Goal: Transaction & Acquisition: Download file/media

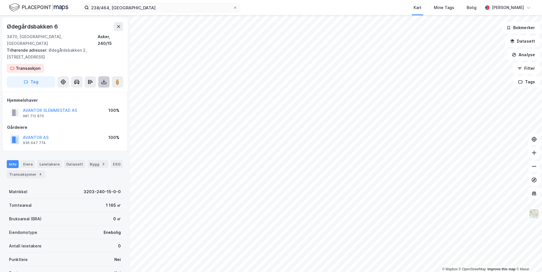
click at [102, 79] on icon at bounding box center [104, 82] width 6 height 6
click at [96, 100] on div "Last ned matrikkelrapport" at bounding box center [83, 102] width 47 height 5
